Goal: Check status: Check status

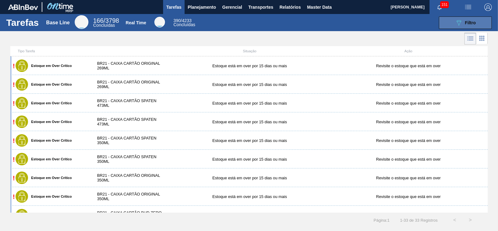
click at [459, 22] on icon "089F7B8B-B2A5-4AFE-B5C0-19BA573D28AC" at bounding box center [458, 22] width 7 height 7
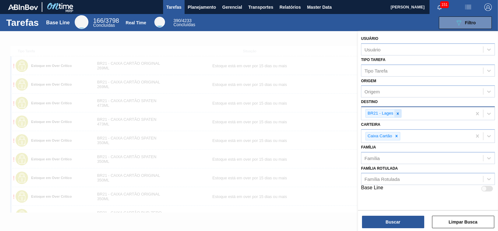
click at [400, 113] on icon at bounding box center [397, 113] width 4 height 4
click at [395, 133] on icon at bounding box center [396, 134] width 2 height 2
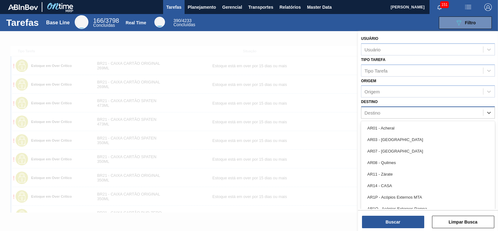
click at [383, 113] on div "Destino" at bounding box center [422, 112] width 122 height 9
type input "aq"
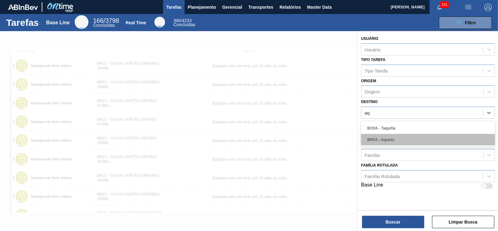
click at [386, 141] on div "BR03 - Aquiraz" at bounding box center [428, 140] width 134 height 12
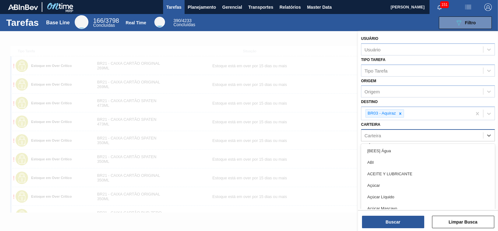
click at [386, 136] on div "Carteira" at bounding box center [422, 135] width 122 height 9
type input "garrafa"
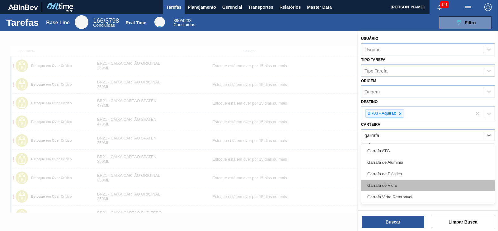
click at [398, 181] on div "Garrafa de Vidro" at bounding box center [428, 186] width 134 height 12
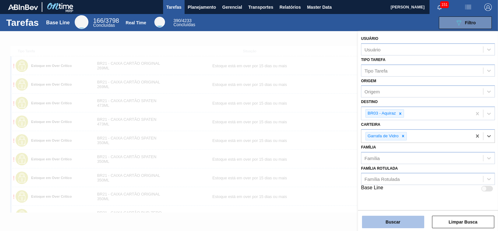
click at [403, 220] on button "Buscar" at bounding box center [393, 222] width 62 height 12
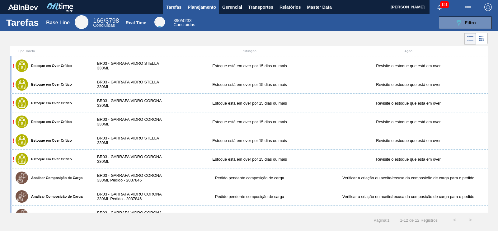
click at [197, 7] on span "Planejamento" at bounding box center [202, 6] width 28 height 7
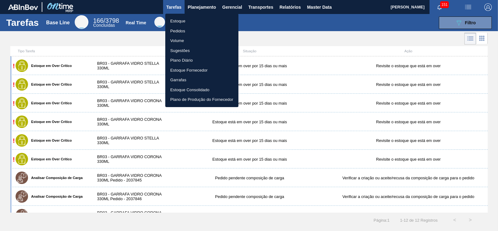
click at [180, 20] on li "Estoque" at bounding box center [201, 21] width 73 height 10
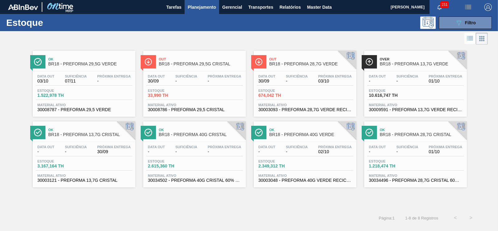
click at [208, 4] on span "Planejamento" at bounding box center [202, 6] width 28 height 7
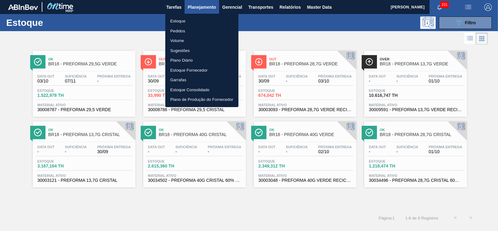
click at [183, 24] on li "Estoque" at bounding box center [201, 21] width 73 height 10
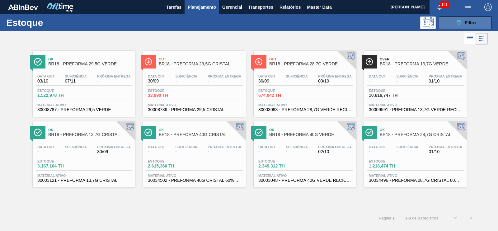
click at [449, 20] on button "089F7B8B-B2A5-4AFE-B5C0-19BA573D28AC Filtro" at bounding box center [465, 22] width 53 height 12
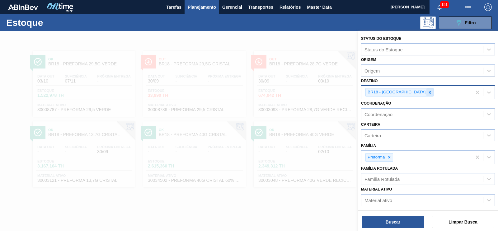
click at [429, 92] on icon at bounding box center [430, 92] width 2 height 2
click at [404, 92] on div "Destino" at bounding box center [422, 91] width 122 height 9
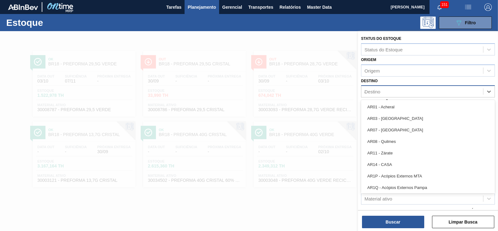
type input "aq"
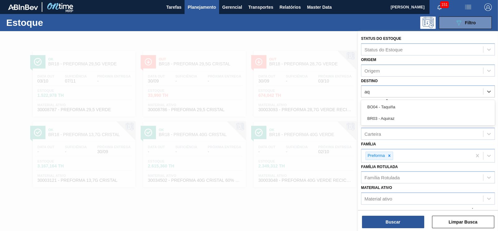
click at [384, 116] on div "BR03 - Aquiraz" at bounding box center [428, 119] width 134 height 12
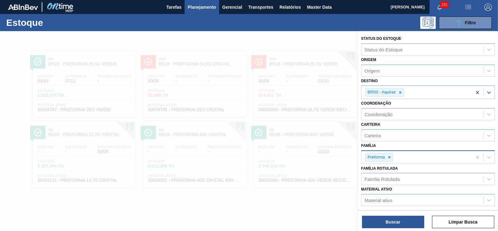
click at [388, 155] on icon at bounding box center [389, 157] width 4 height 4
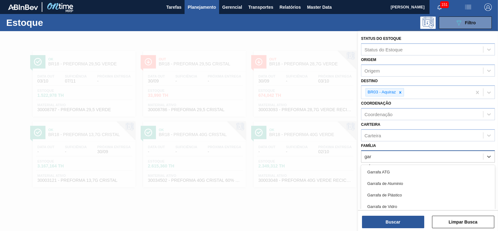
type input "garr"
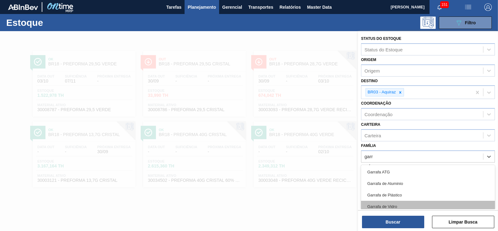
click at [389, 202] on div "Garrafa de Vidro" at bounding box center [428, 207] width 134 height 12
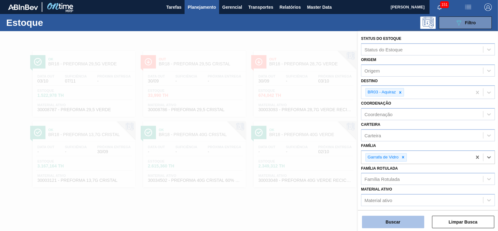
click at [399, 220] on button "Buscar" at bounding box center [393, 222] width 62 height 12
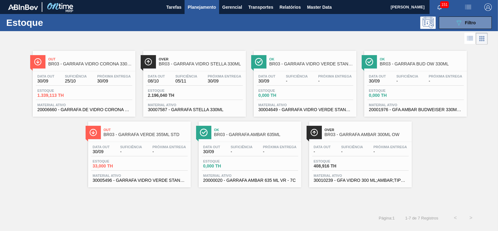
click at [91, 68] on div "Out BR03 - GARRAFA VIDRO CORONA 330ML" at bounding box center [90, 62] width 84 height 14
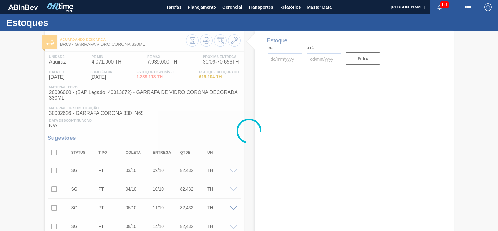
click at [266, 173] on div at bounding box center [249, 131] width 498 height 200
type input "[DATE]"
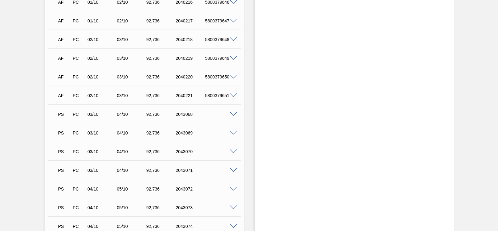
scroll to position [1944, 0]
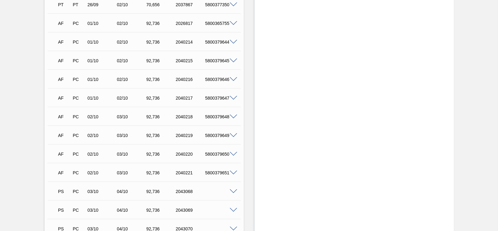
click at [232, 80] on span at bounding box center [233, 79] width 7 height 5
